Goal: Navigation & Orientation: Find specific page/section

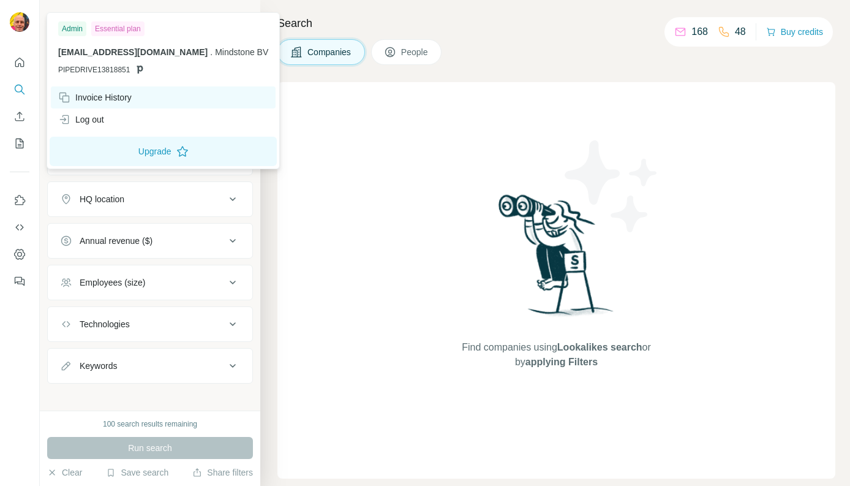
click at [115, 98] on div "Invoice History" at bounding box center [95, 97] width 74 height 12
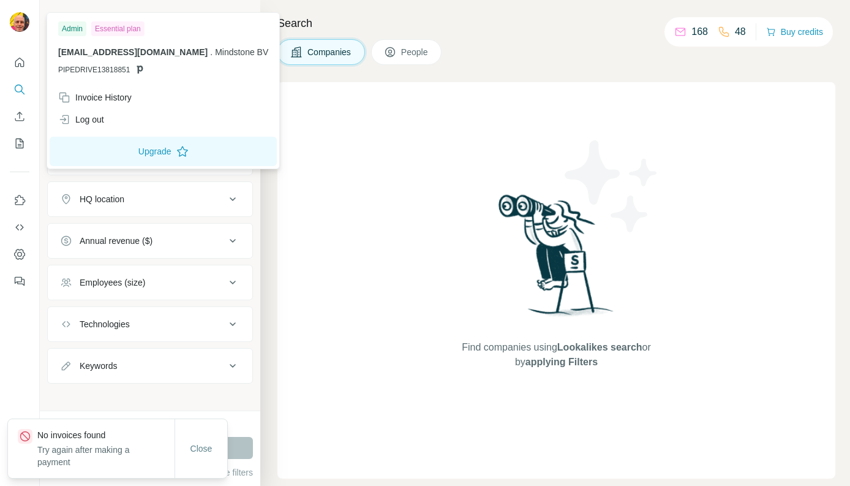
click at [106, 55] on span "[EMAIL_ADDRESS][DOMAIN_NAME]" at bounding box center [132, 52] width 149 height 10
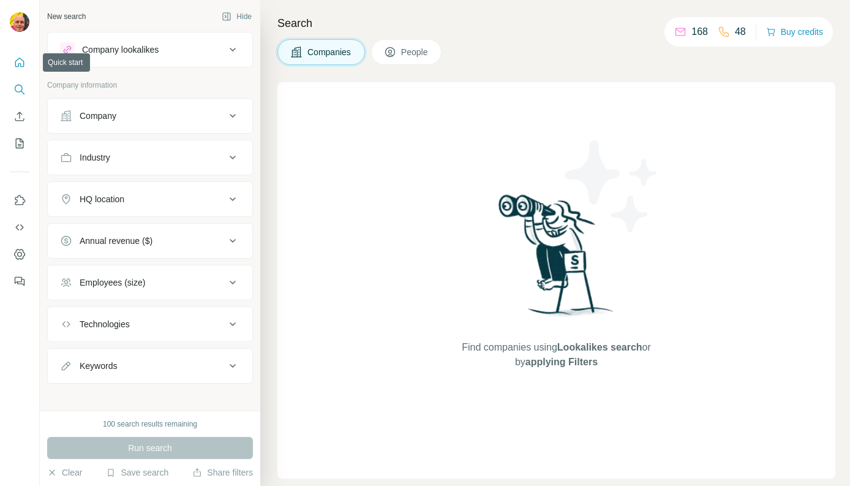
click at [23, 58] on icon "Quick start" at bounding box center [19, 62] width 12 height 12
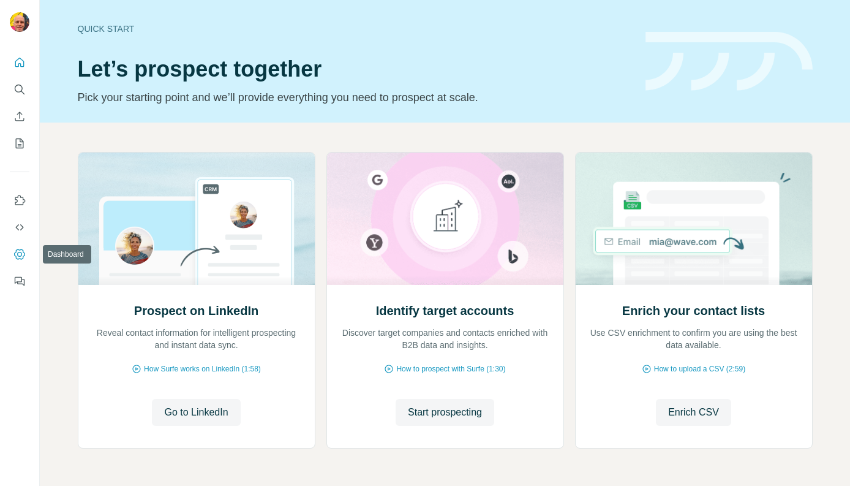
click at [18, 253] on icon "Dashboard" at bounding box center [19, 254] width 12 height 12
